Goal: Navigation & Orientation: Find specific page/section

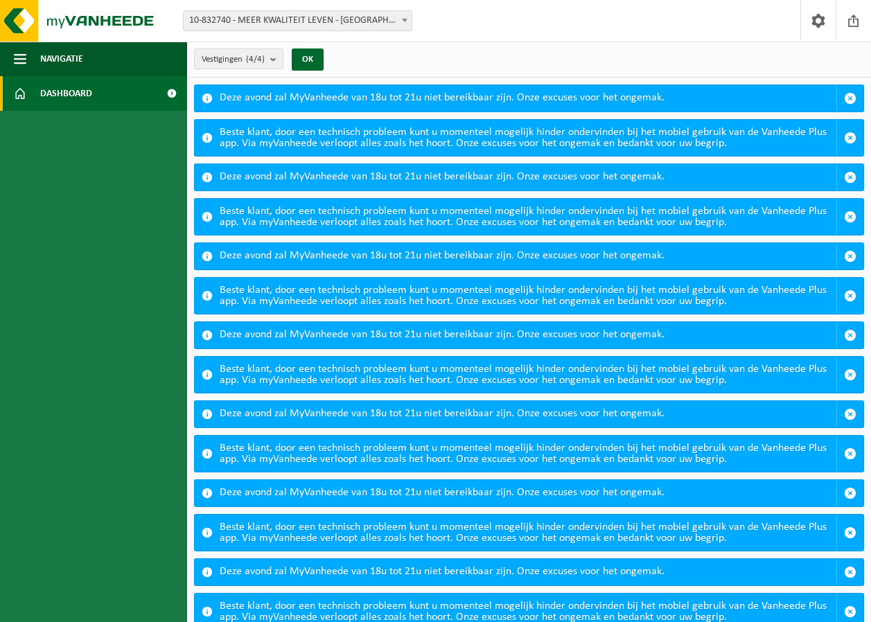
click at [290, 24] on span "10-832740 - MEER KWALITEIT LEVEN - [GEOGRAPHIC_DATA]" at bounding box center [298, 20] width 228 height 19
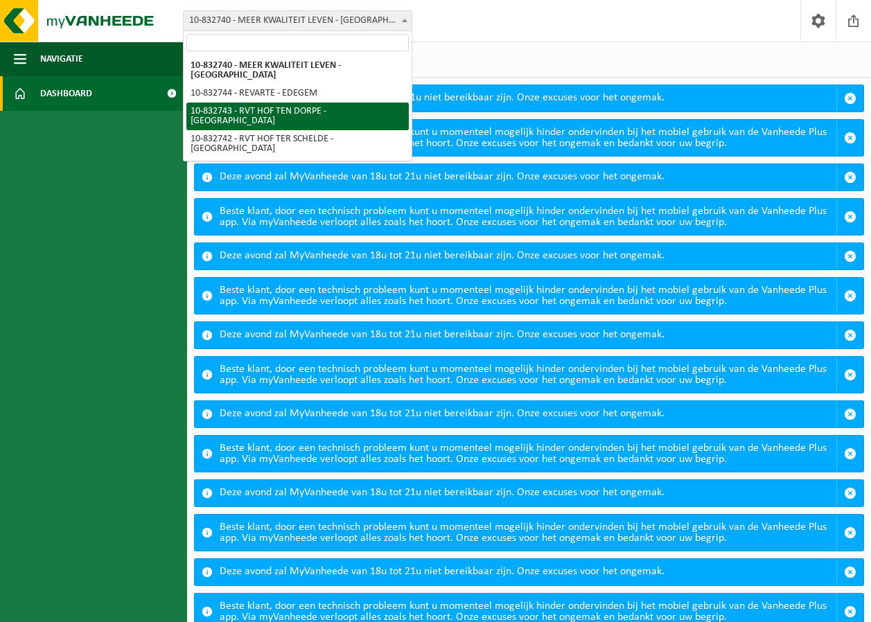
select select "91187"
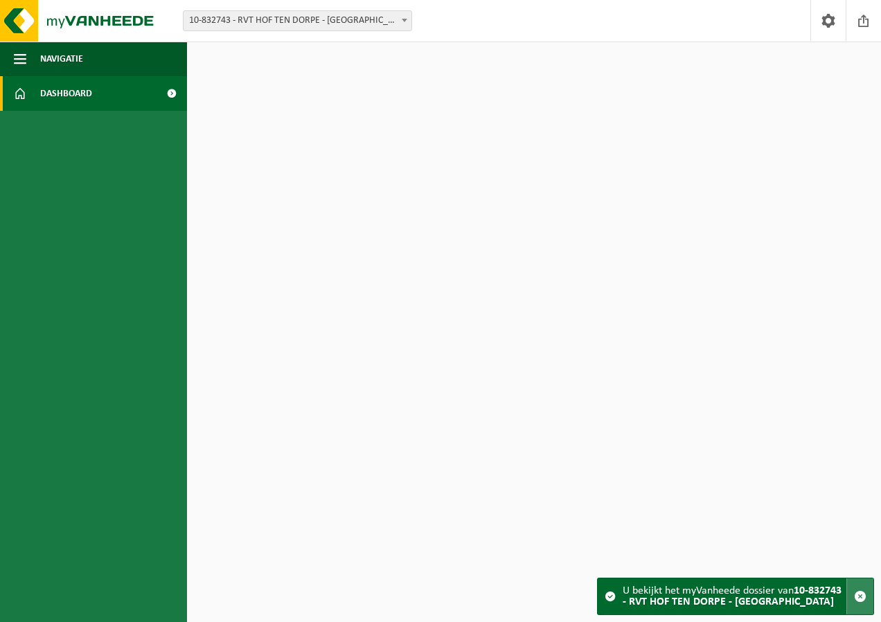
drag, startPoint x: 855, startPoint y: 594, endPoint x: 746, endPoint y: 571, distance: 111.7
click at [855, 594] on span "button" at bounding box center [860, 596] width 12 height 12
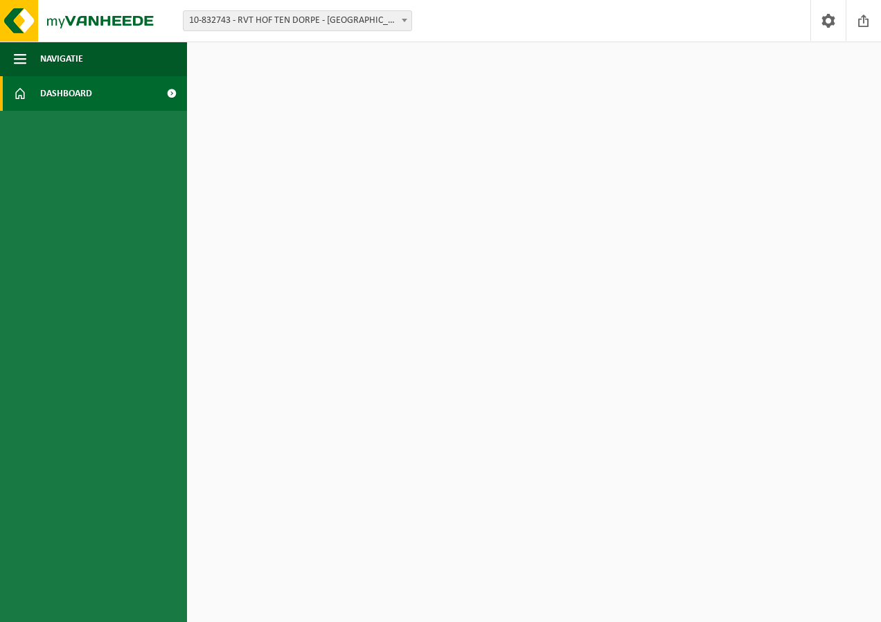
click at [47, 103] on span "Dashboard" at bounding box center [66, 93] width 52 height 35
click at [62, 40] on img at bounding box center [83, 21] width 166 height 42
click at [61, 60] on span "Navigatie" at bounding box center [61, 59] width 43 height 35
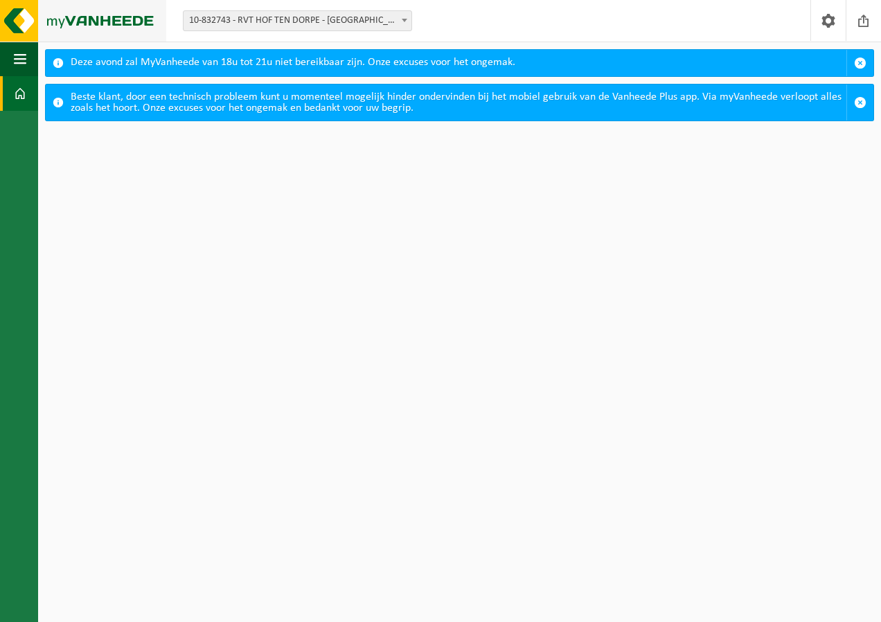
click at [16, 17] on img at bounding box center [83, 21] width 166 height 42
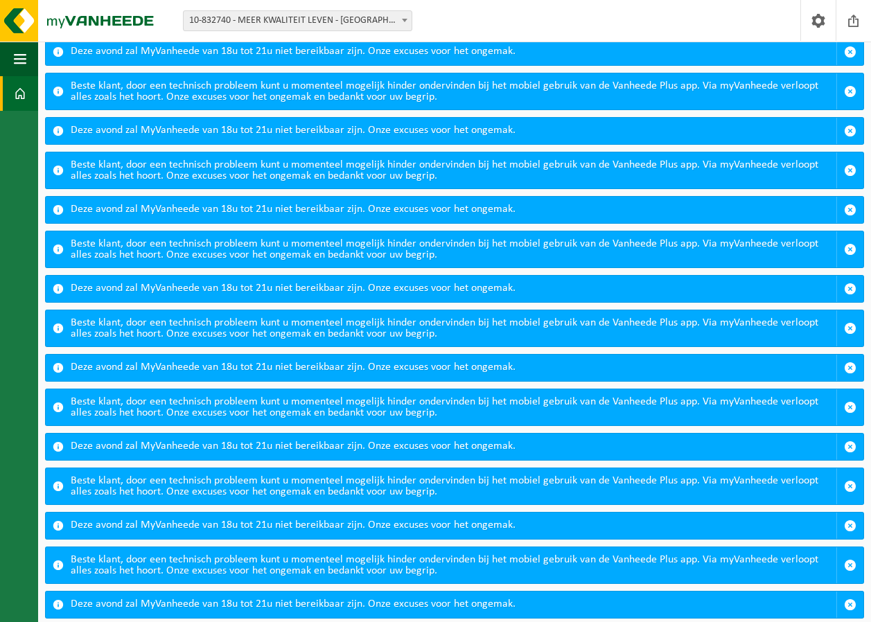
scroll to position [76, 0]
